Goal: Find specific page/section: Find specific page/section

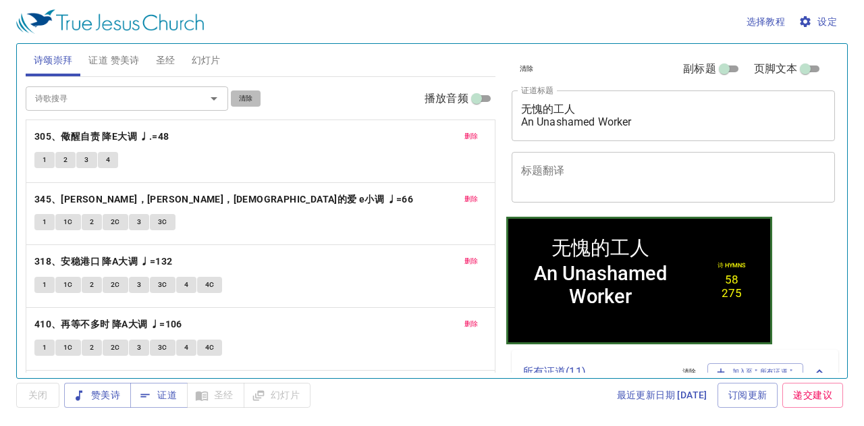
click at [246, 97] on span "清除" at bounding box center [246, 98] width 14 height 12
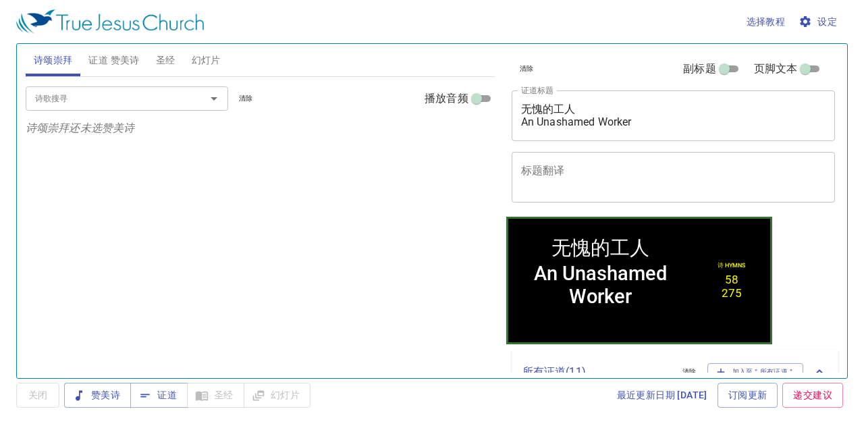
click at [159, 97] on input "诗歌搜寻" at bounding box center [107, 98] width 155 height 16
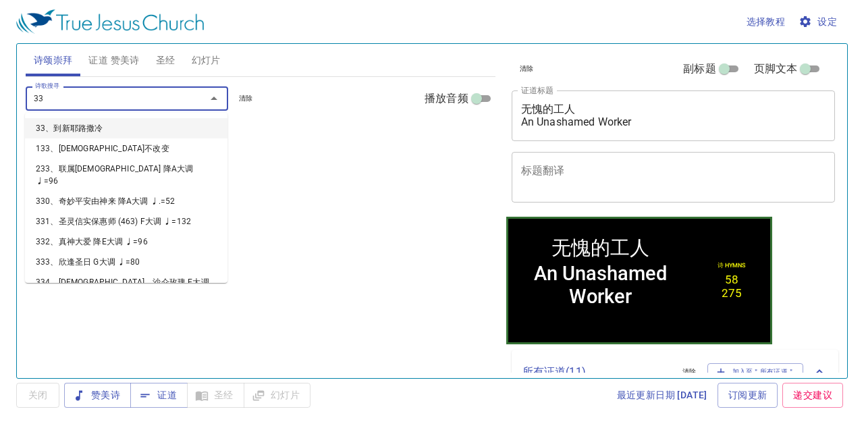
type input "338"
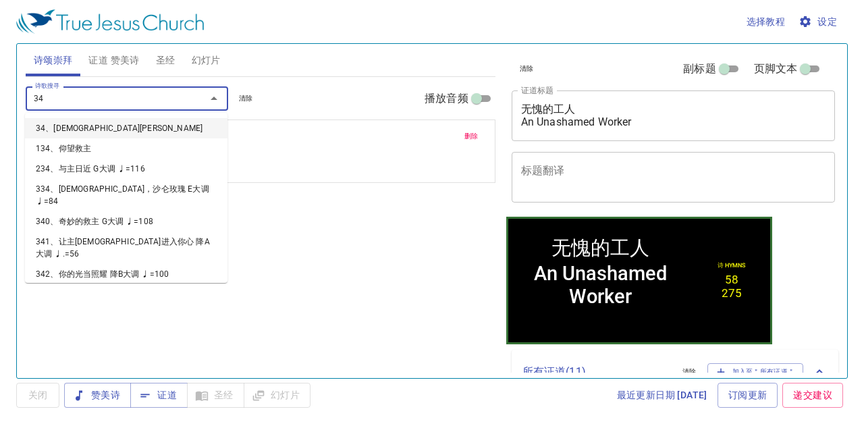
type input "348"
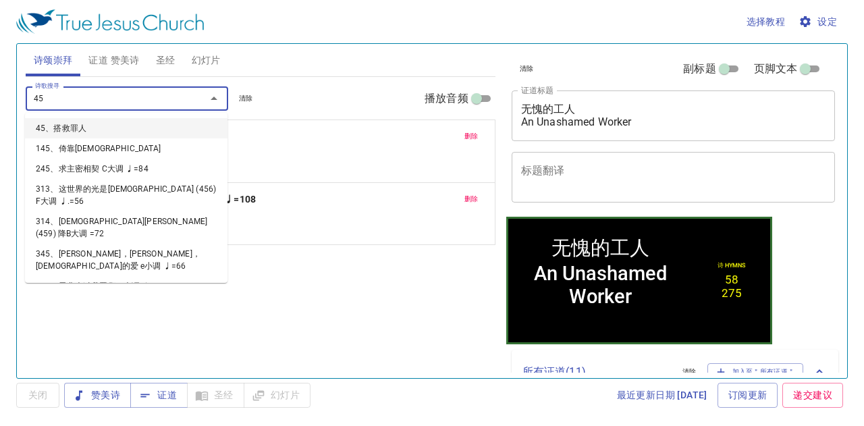
type input "457"
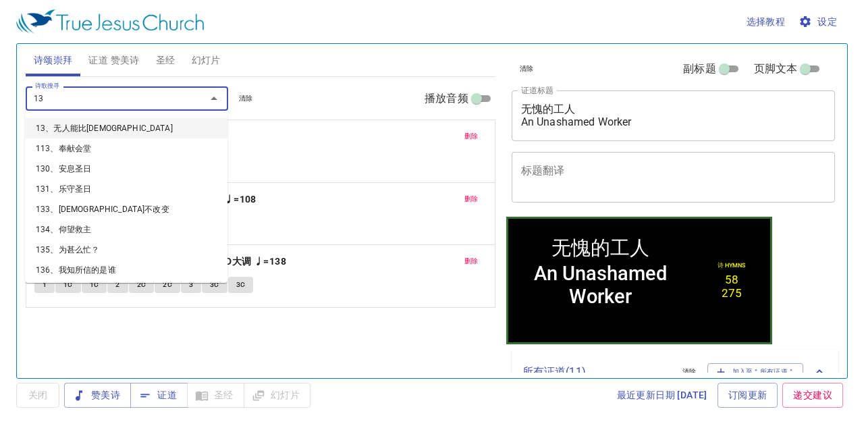
type input "133"
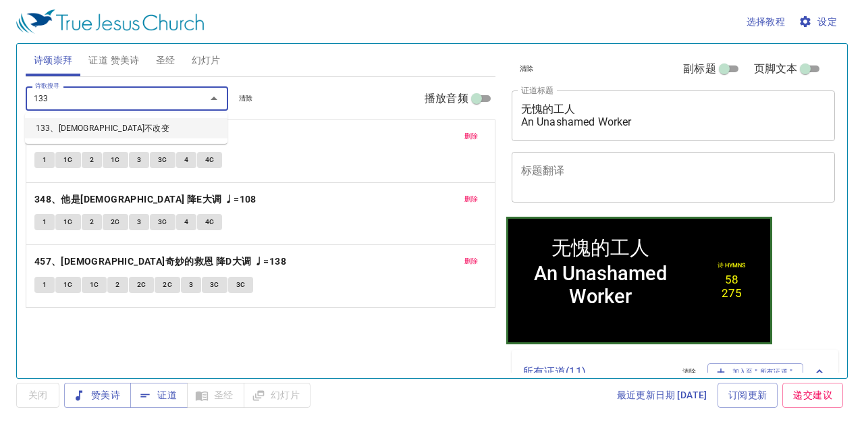
click at [139, 123] on li "133、[DEMOGRAPHIC_DATA]不改变" at bounding box center [126, 128] width 202 height 20
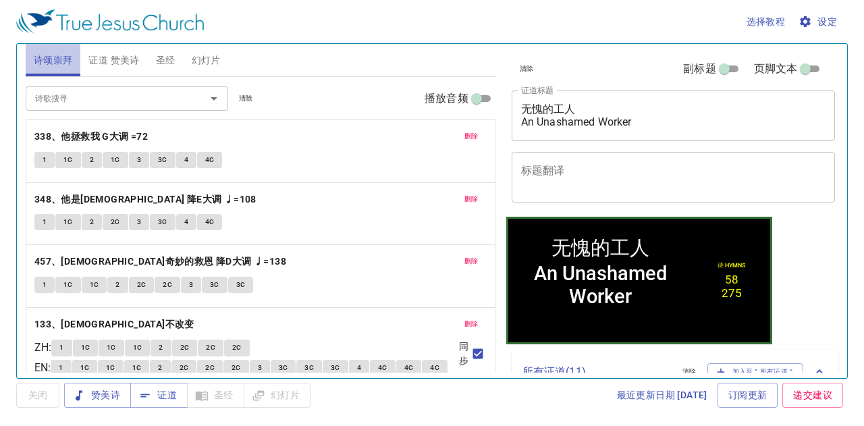
click at [35, 52] on span "诗颂崇拜" at bounding box center [53, 60] width 39 height 17
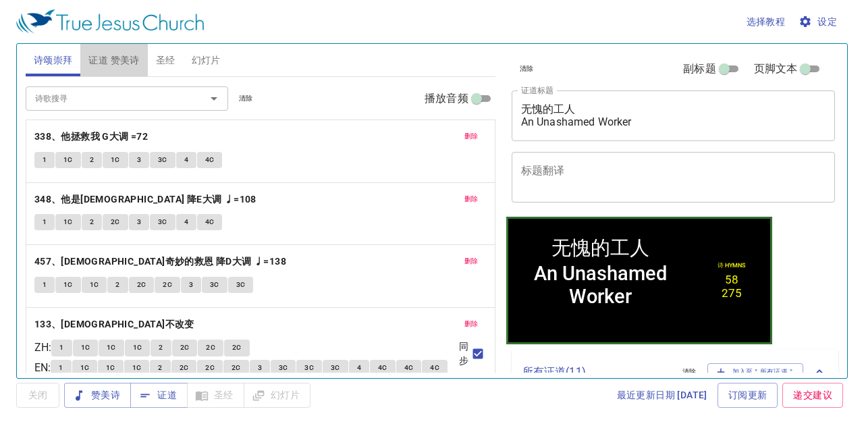
click at [114, 60] on span "证道 赞美诗" at bounding box center [113, 60] width 51 height 17
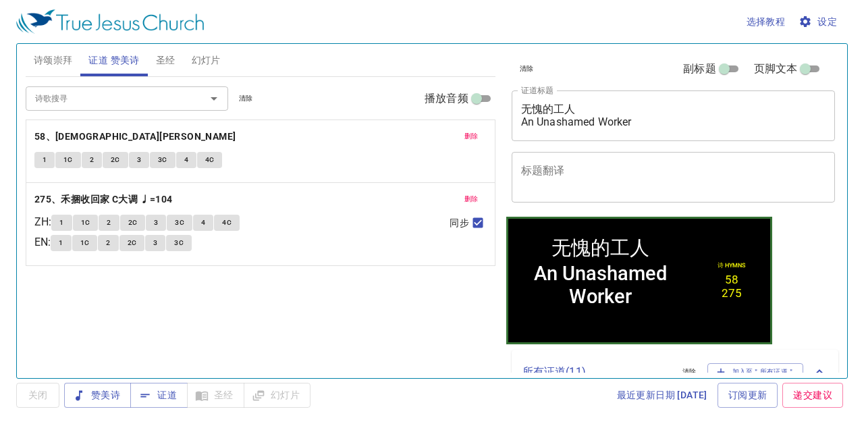
click at [240, 95] on span "清除" at bounding box center [246, 98] width 14 height 12
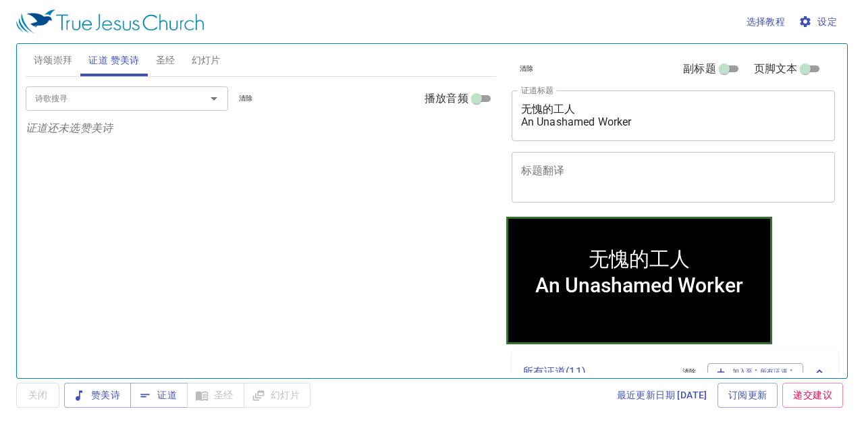
click at [164, 103] on input "诗歌搜寻" at bounding box center [107, 98] width 155 height 16
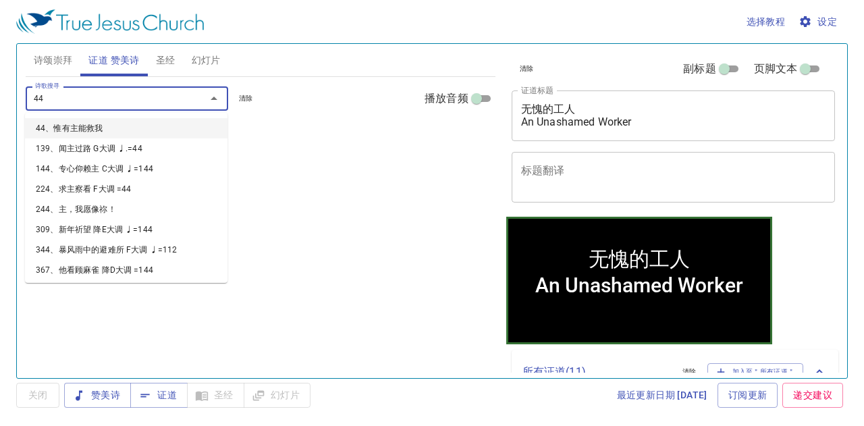
type input "442"
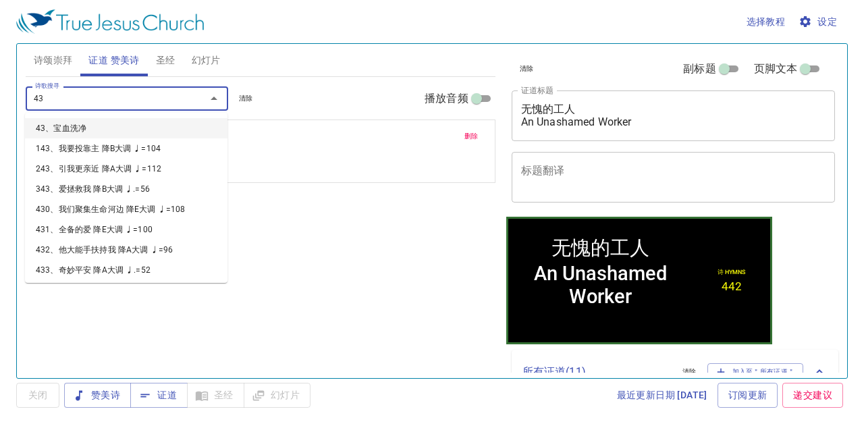
type input "436"
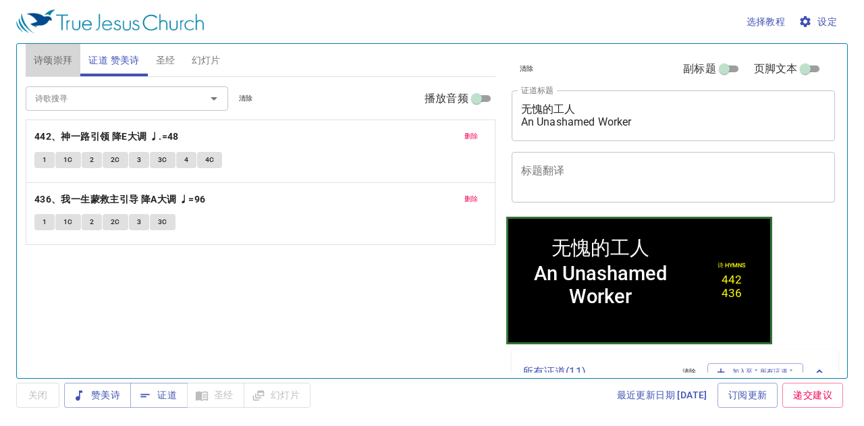
click at [39, 55] on span "诗颂崇拜" at bounding box center [53, 60] width 39 height 17
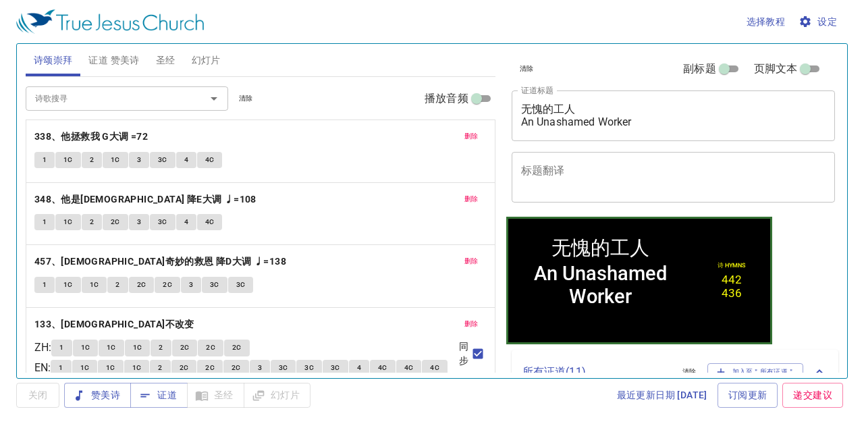
click at [205, 40] on div "选择教程 设定" at bounding box center [429, 21] width 826 height 43
click at [205, 53] on span "幻灯片" at bounding box center [206, 60] width 29 height 17
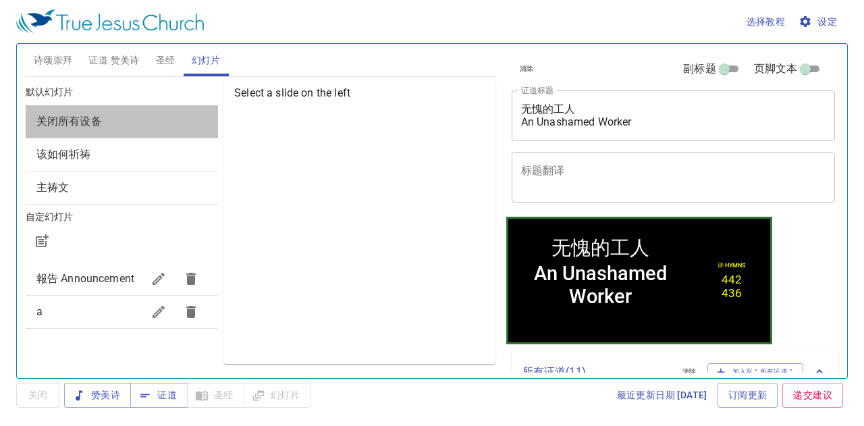
click at [178, 107] on div "关闭所有设备" at bounding box center [122, 121] width 192 height 32
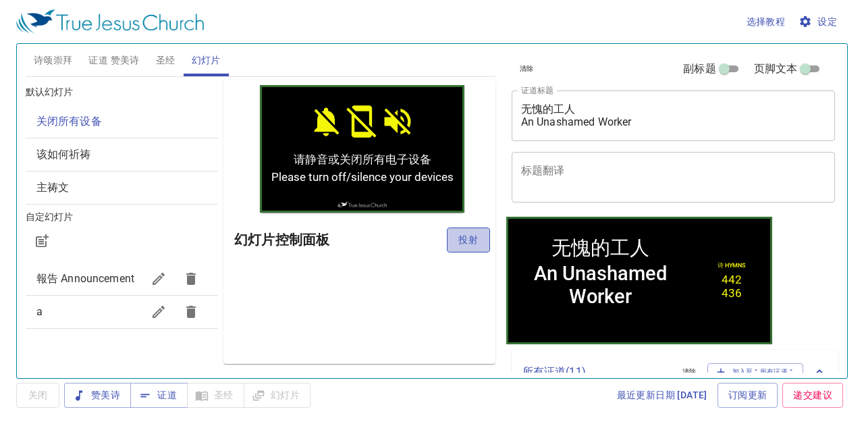
click at [475, 240] on span "投射" at bounding box center [469, 240] width 22 height 17
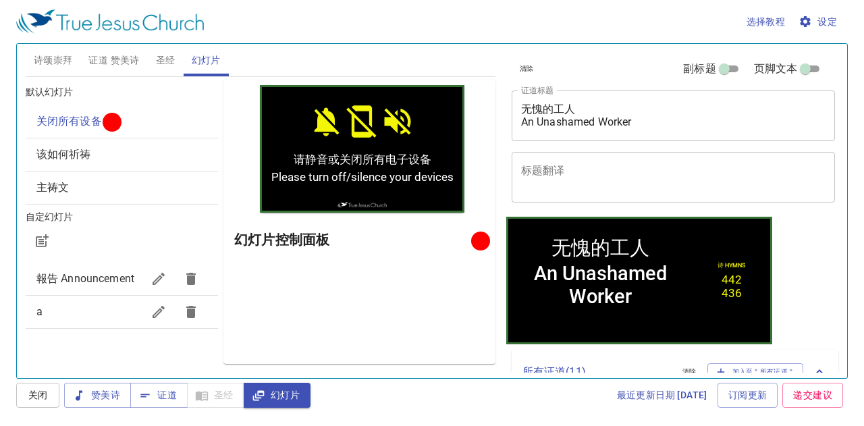
click at [61, 146] on div "该如何祈祷" at bounding box center [122, 154] width 192 height 32
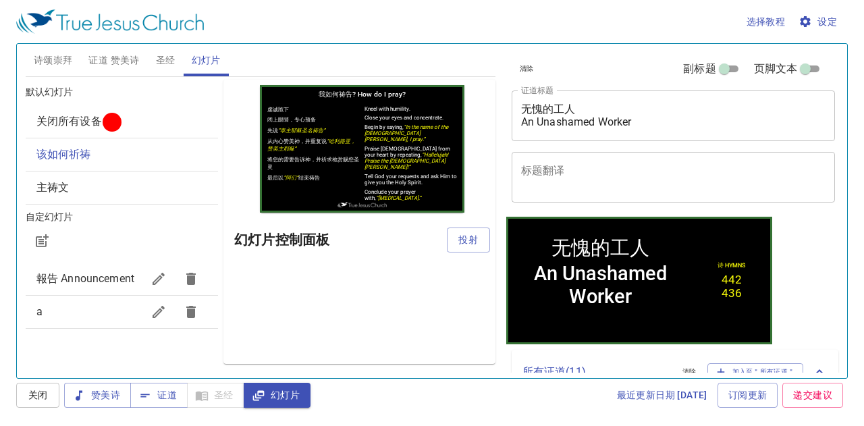
click at [72, 60] on span "诗颂崇拜" at bounding box center [53, 60] width 39 height 17
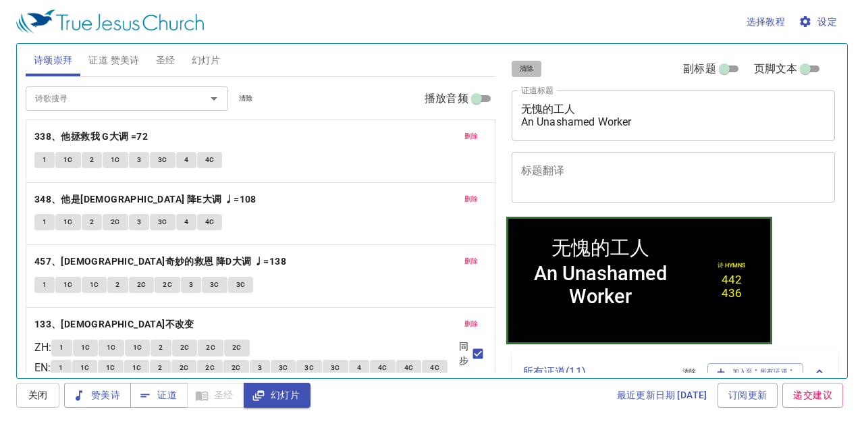
click at [524, 71] on span "清除" at bounding box center [527, 69] width 14 height 12
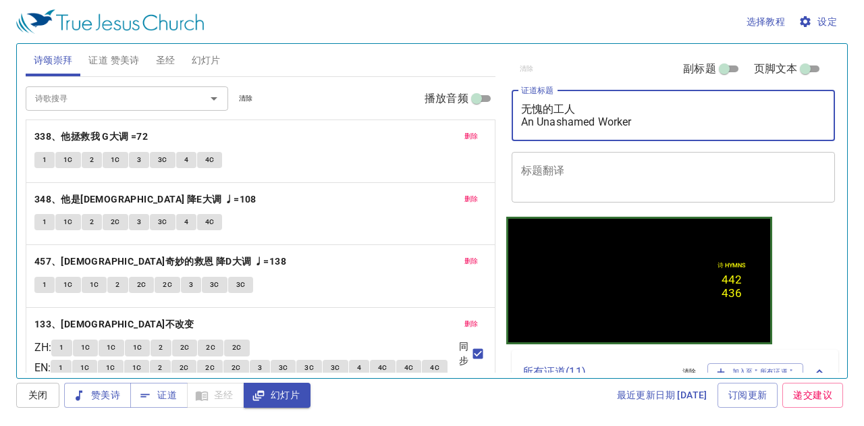
click at [528, 121] on textarea "无愧的工人 An Unashamed Worker" at bounding box center [673, 116] width 305 height 26
type textarea "安静 Be Still"
click at [44, 53] on span "诗颂崇拜" at bounding box center [53, 60] width 39 height 17
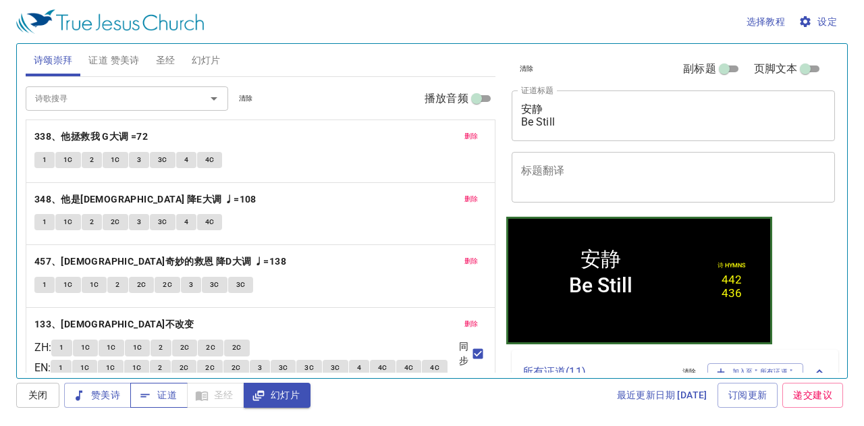
click at [166, 400] on span "证道" at bounding box center [159, 395] width 36 height 17
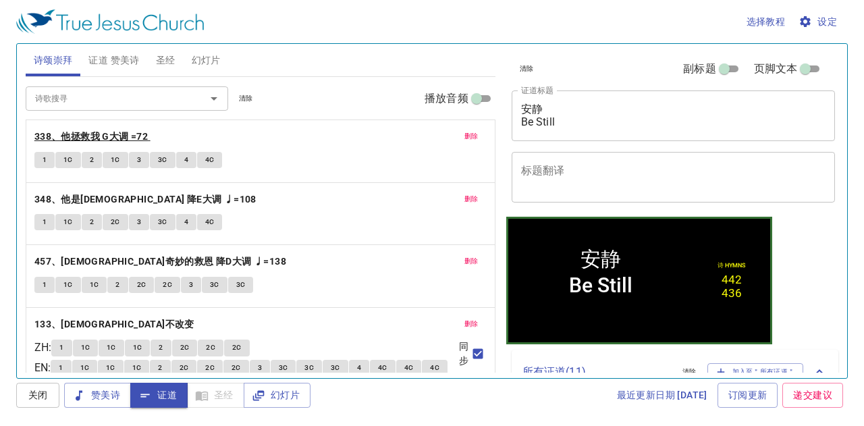
click at [73, 133] on b "338、他拯救我 G大调 =72" at bounding box center [90, 136] width 113 height 17
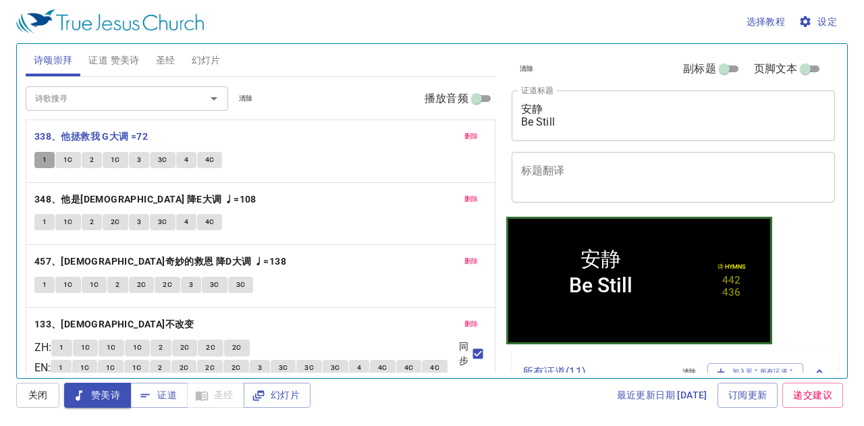
click at [40, 155] on button "1" at bounding box center [44, 160] width 20 height 16
click at [70, 161] on span "1C" at bounding box center [67, 160] width 9 height 12
click at [90, 161] on span "2" at bounding box center [92, 160] width 4 height 12
click at [118, 163] on span "1C" at bounding box center [115, 160] width 9 height 12
click at [137, 156] on span "3" at bounding box center [139, 160] width 4 height 12
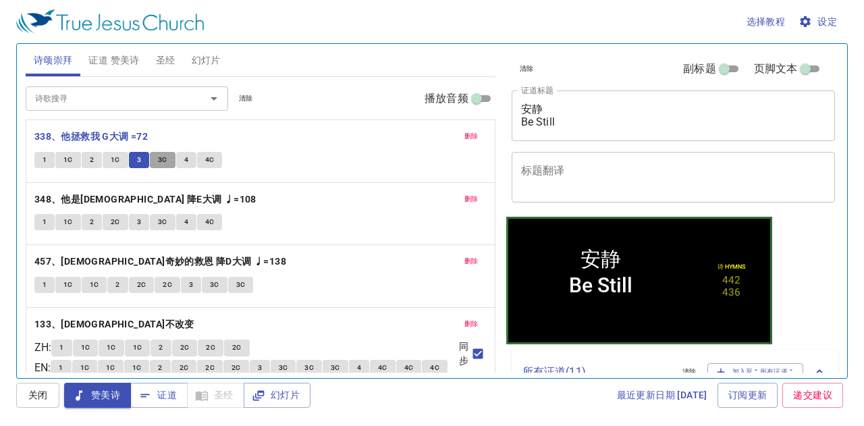
click at [154, 155] on button "3C" at bounding box center [163, 160] width 26 height 16
click at [182, 155] on button "4" at bounding box center [186, 160] width 20 height 16
click at [207, 160] on span "4C" at bounding box center [209, 160] width 9 height 12
click at [118, 194] on b "348、他是[DEMOGRAPHIC_DATA] 降E大调 ♩=108" at bounding box center [145, 199] width 222 height 17
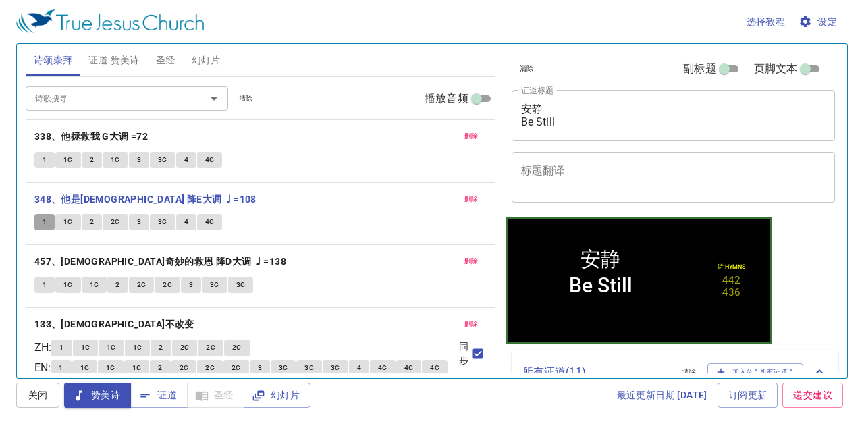
click at [35, 221] on button "1" at bounding box center [44, 222] width 20 height 16
click at [65, 219] on span "1C" at bounding box center [67, 222] width 9 height 12
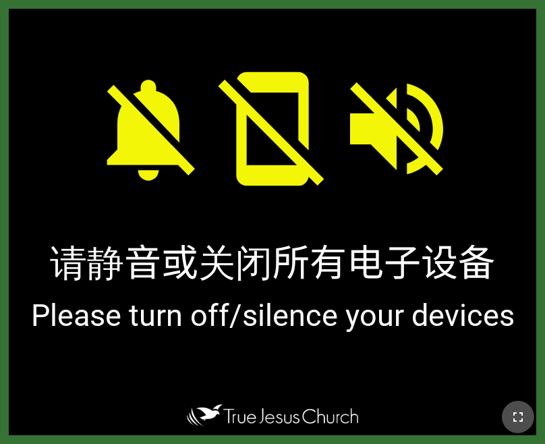
click at [517, 416] on icon "button" at bounding box center [518, 417] width 16 height 16
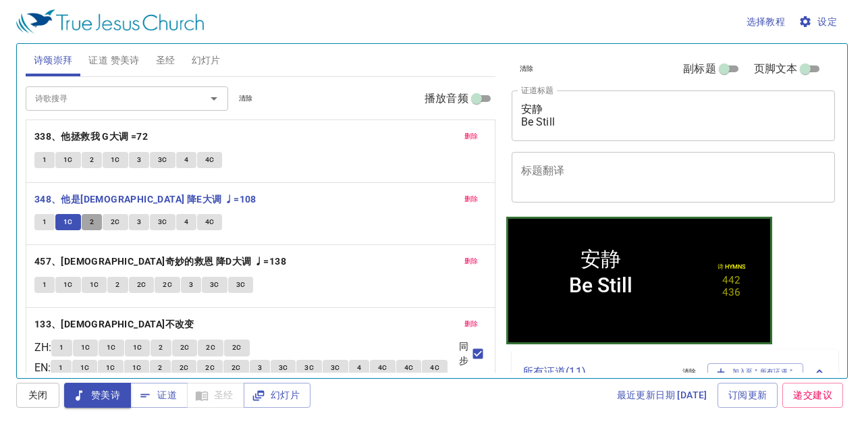
click at [87, 219] on button "2" at bounding box center [92, 222] width 20 height 16
click at [113, 221] on span "2C" at bounding box center [115, 222] width 9 height 12
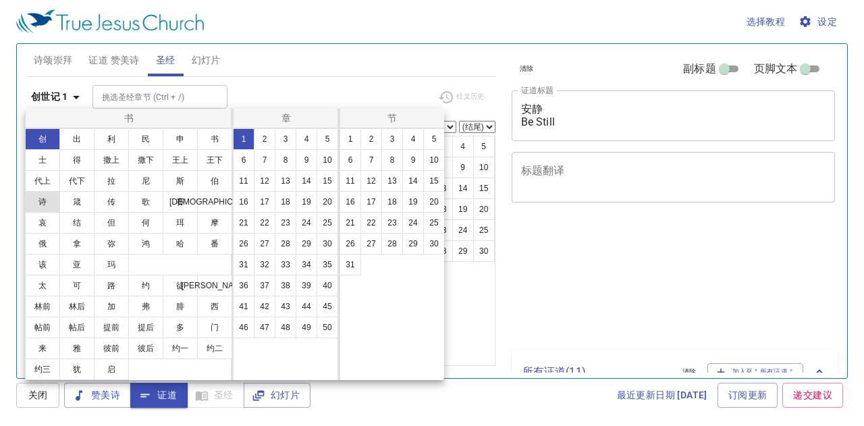
click at [49, 198] on button "诗" at bounding box center [42, 202] width 35 height 22
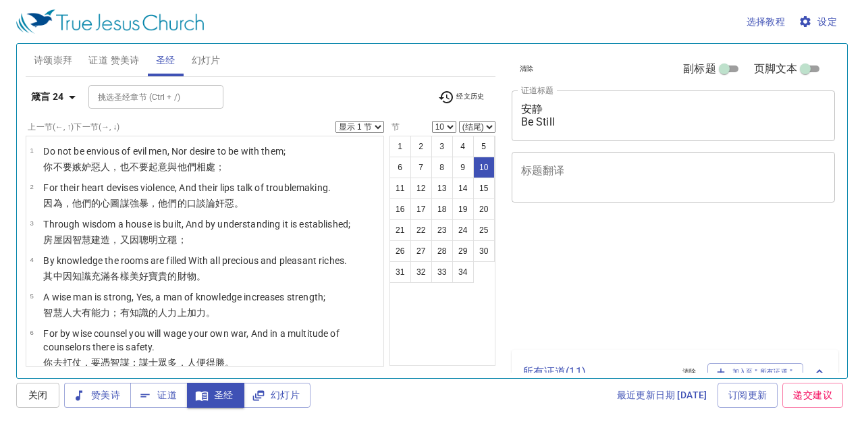
select select "10"
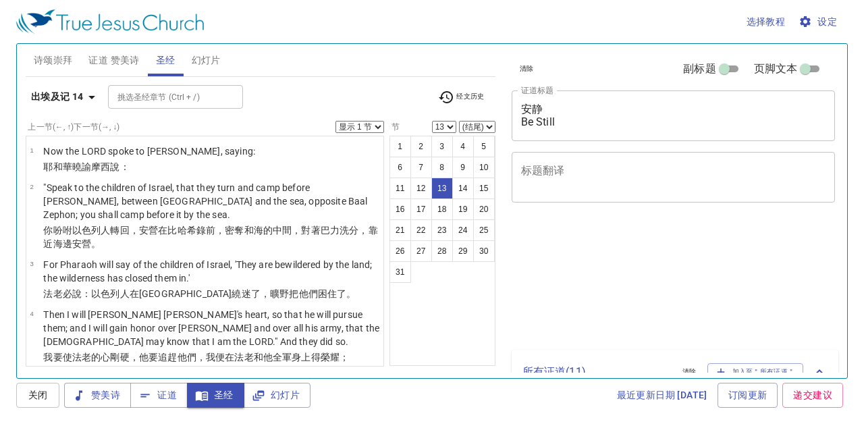
select select "13"
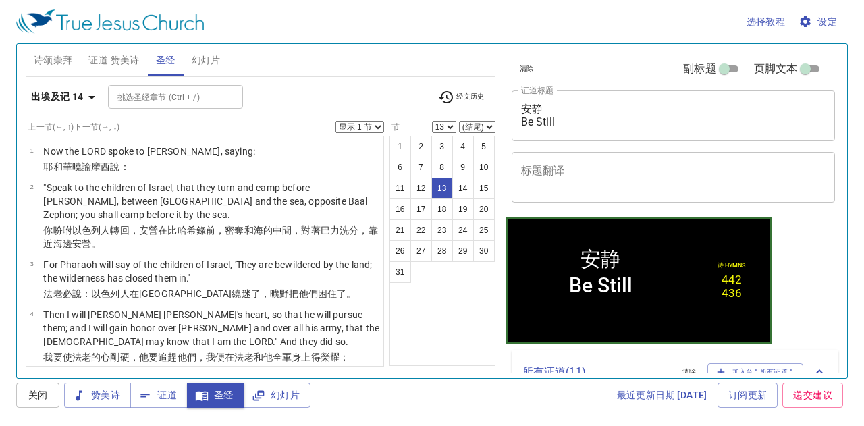
scroll to position [747, 0]
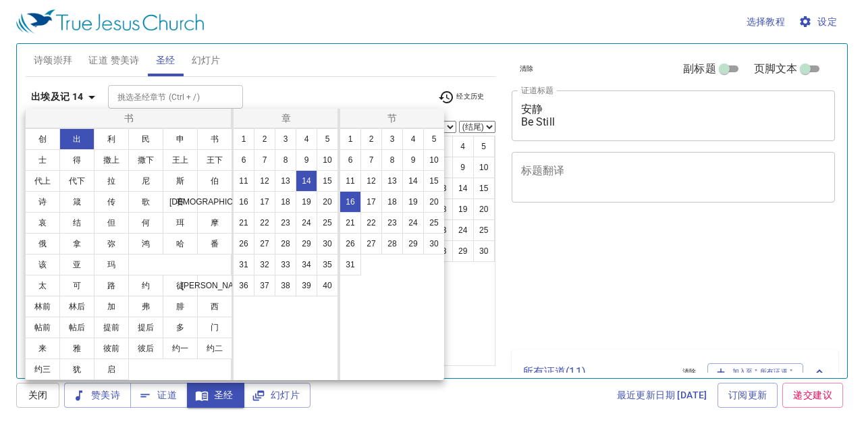
select select "16"
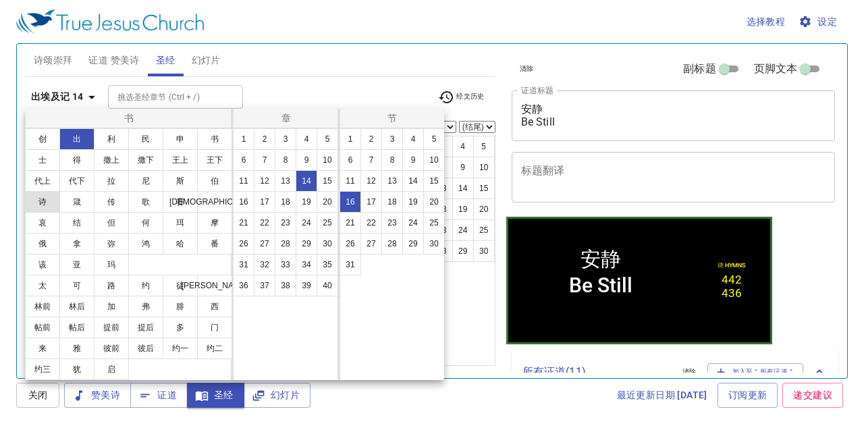
scroll to position [840, 0]
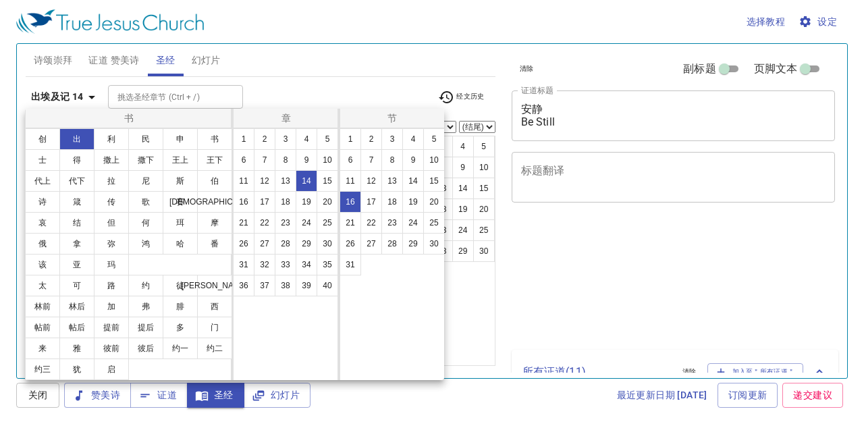
select select "16"
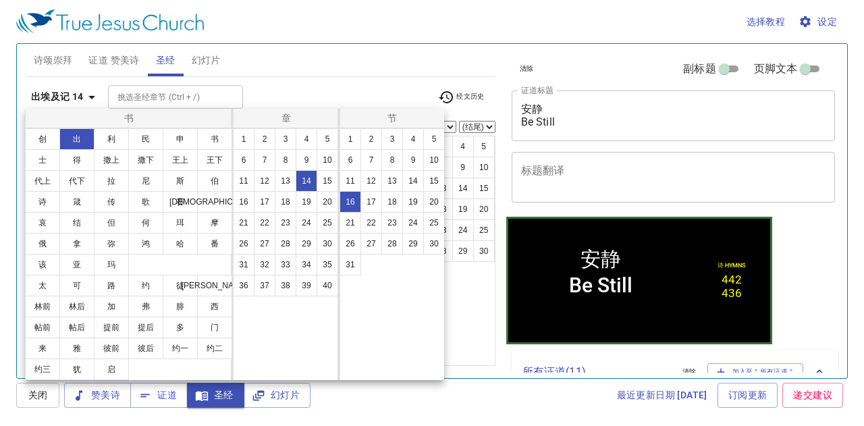
scroll to position [840, 0]
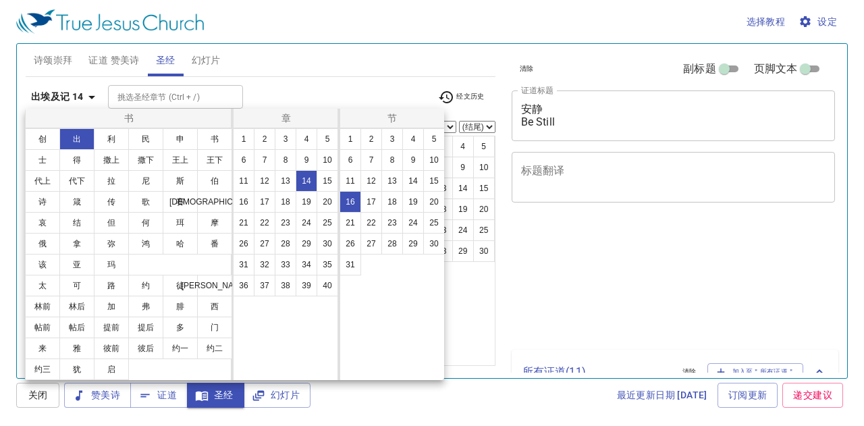
select select "16"
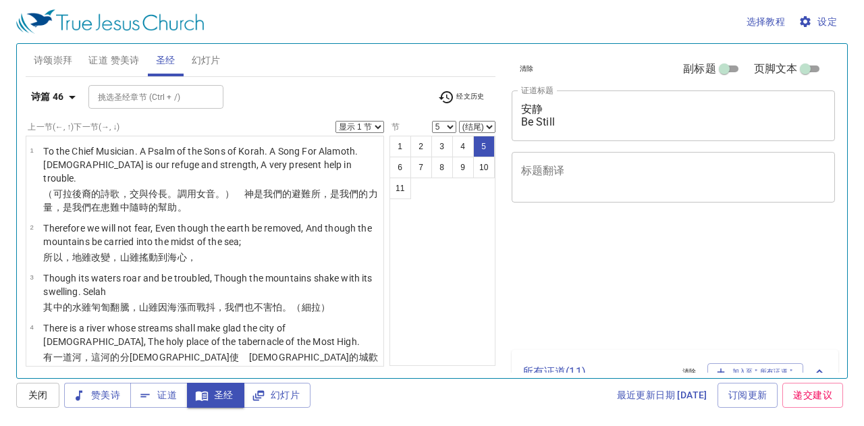
select select "5"
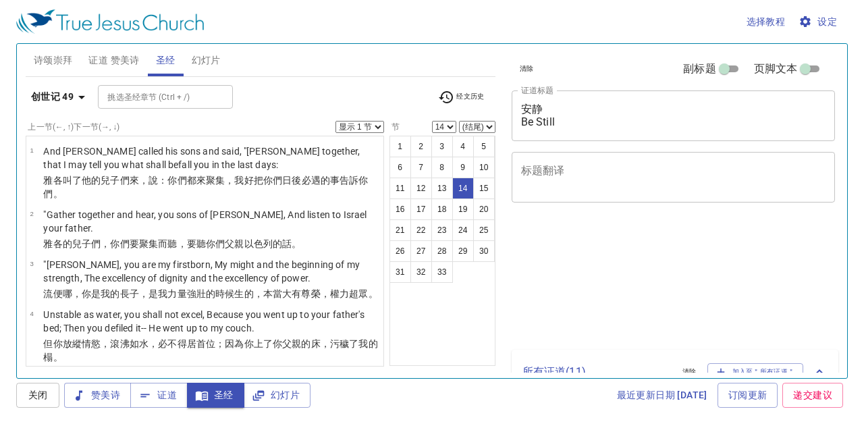
select select "14"
select select "15"
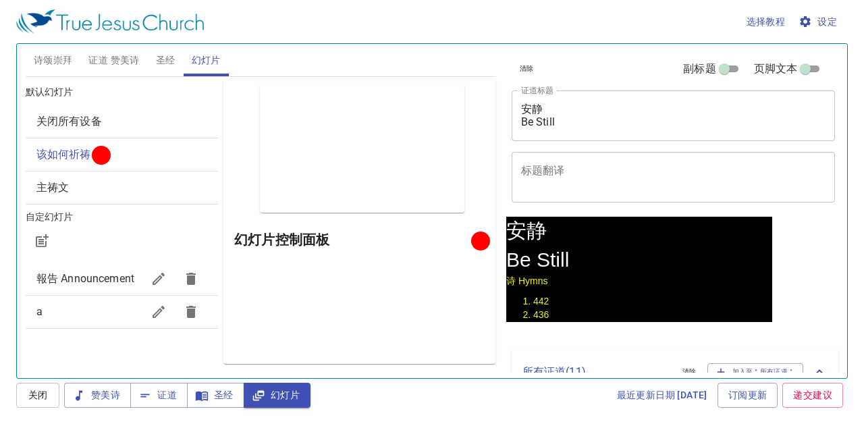
click at [159, 388] on span "证道" at bounding box center [159, 395] width 36 height 17
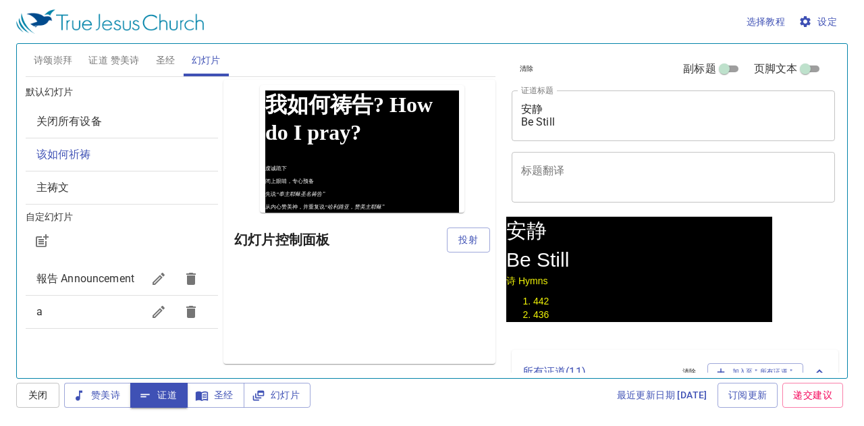
click at [159, 388] on span "证道" at bounding box center [159, 395] width 36 height 17
